Goal: Information Seeking & Learning: Learn about a topic

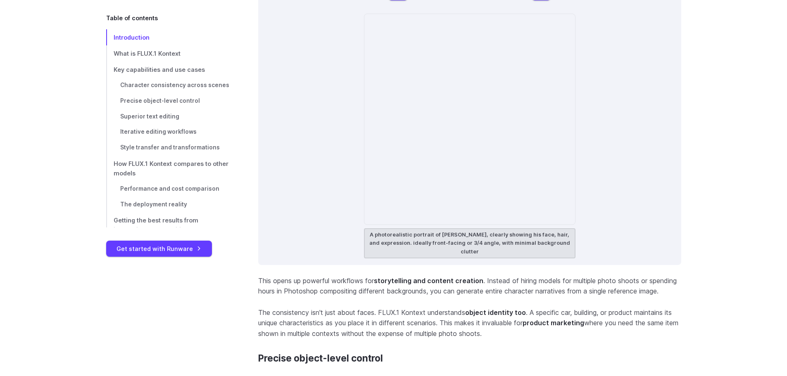
scroll to position [2457, 0]
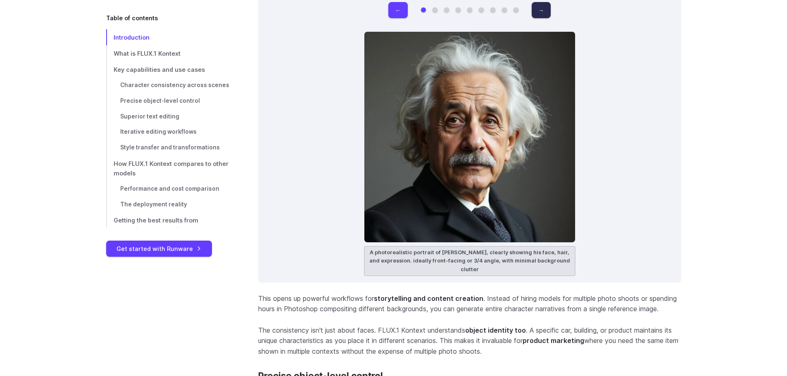
click at [542, 5] on button "→" at bounding box center [541, 10] width 19 height 16
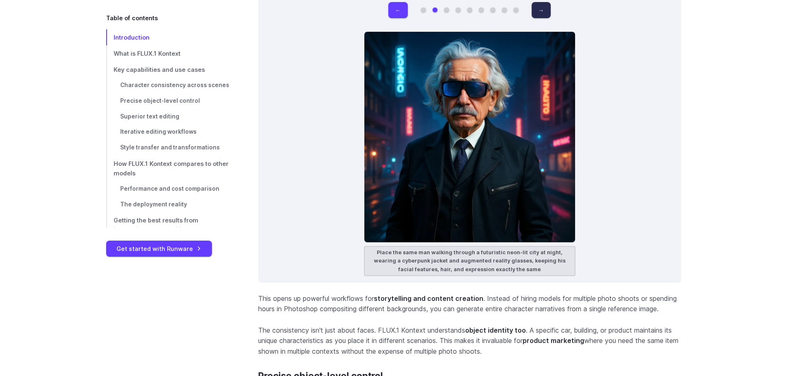
click at [542, 5] on button "→" at bounding box center [541, 10] width 19 height 16
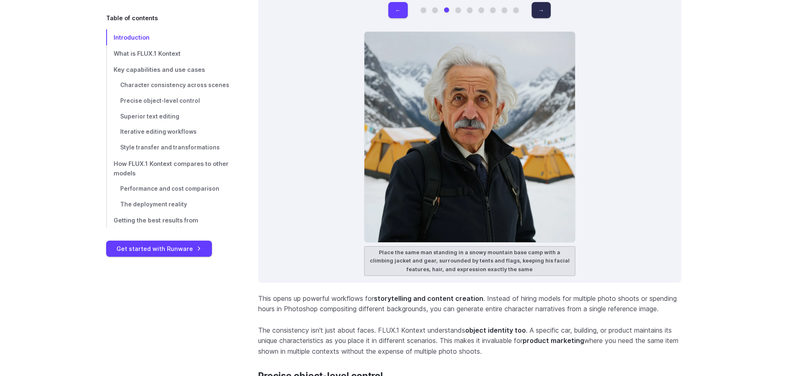
click at [542, 5] on button "→" at bounding box center [541, 10] width 19 height 16
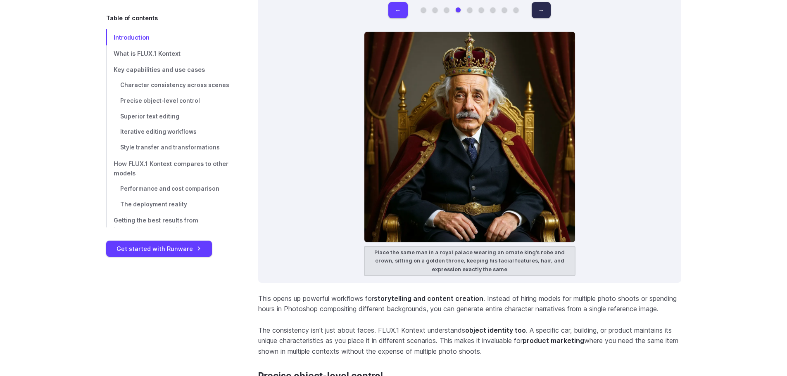
click at [542, 5] on button "→" at bounding box center [541, 10] width 19 height 16
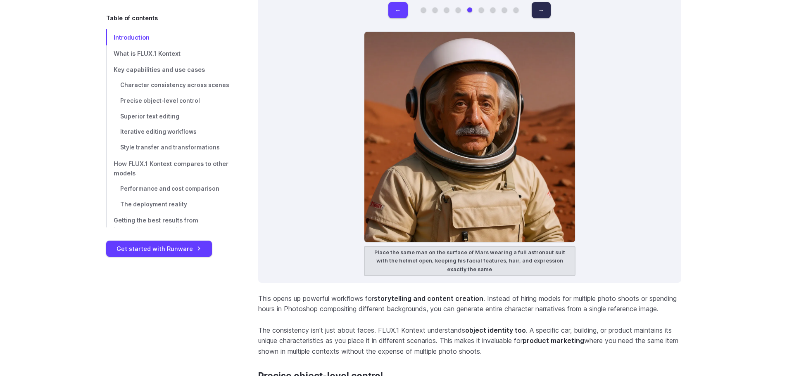
click at [542, 5] on button "→" at bounding box center [541, 10] width 19 height 16
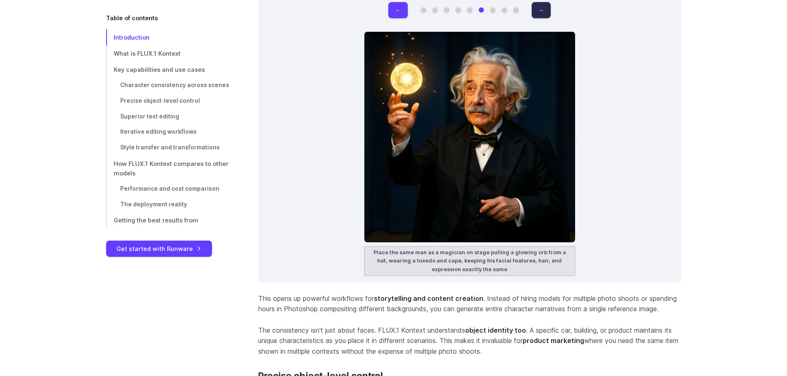
click at [542, 5] on button "→" at bounding box center [541, 10] width 19 height 16
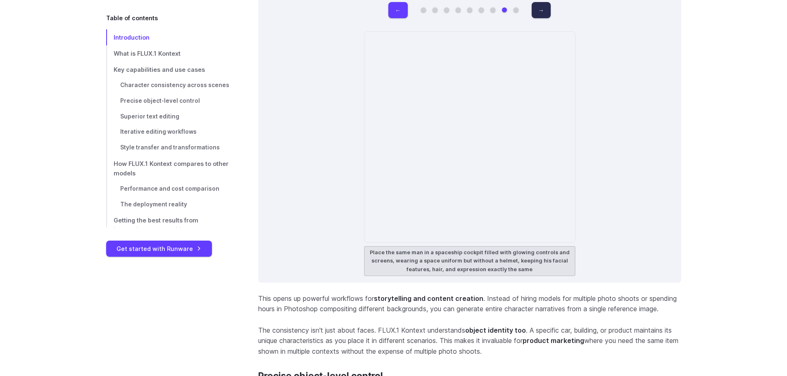
click at [542, 5] on button "→" at bounding box center [541, 10] width 19 height 16
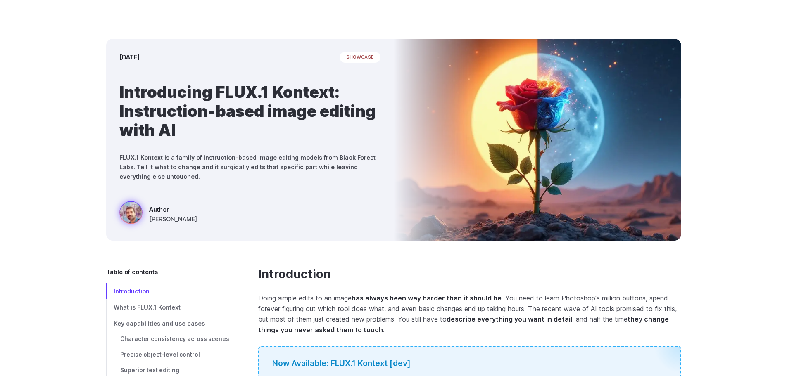
scroll to position [0, 0]
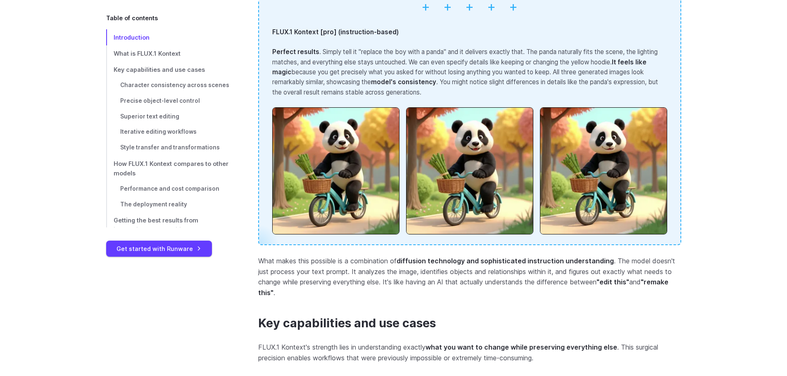
scroll to position [2410, 0]
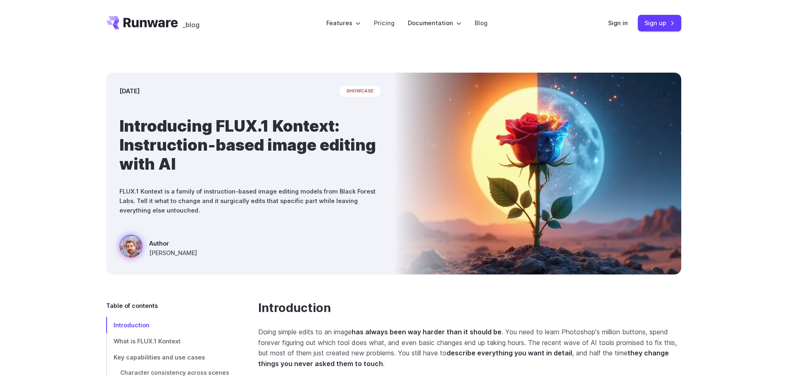
drag, startPoint x: 418, startPoint y: 0, endPoint x: 568, endPoint y: 18, distance: 151.0
click at [568, 18] on header "_blog Features Tasks Image generation Video generation Sonic Inference Engine™ …" at bounding box center [393, 23] width 595 height 46
